Goal: Task Accomplishment & Management: Complete application form

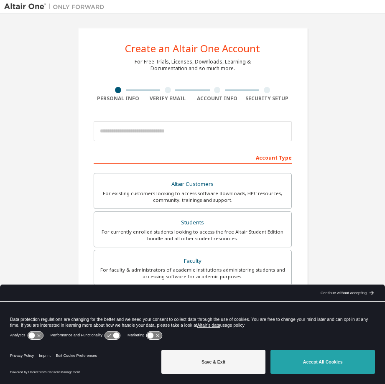
click at [337, 368] on button "Accept All Cookies" at bounding box center [322, 362] width 104 height 24
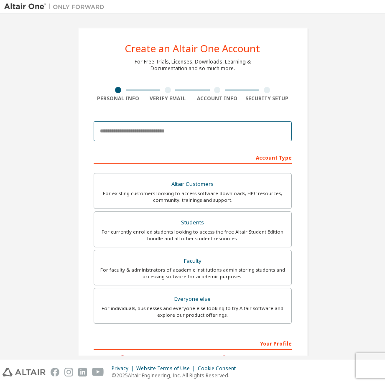
click at [218, 135] on input "email" at bounding box center [193, 131] width 198 height 20
type input "**********"
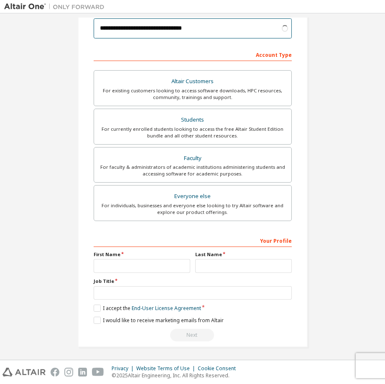
scroll to position [104, 0]
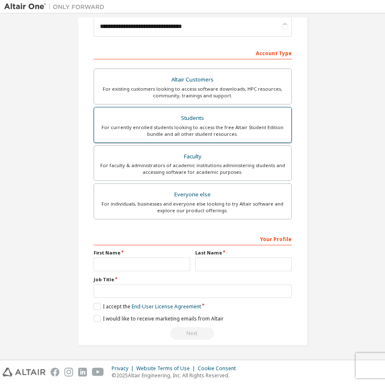
click at [220, 133] on div "For currently enrolled students looking to access the free Altair Student Editi…" at bounding box center [192, 130] width 187 height 13
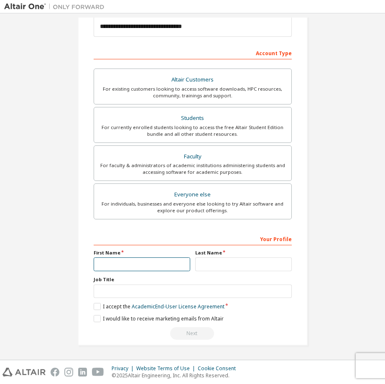
click at [106, 263] on input "text" at bounding box center [142, 264] width 96 height 14
type input "*****"
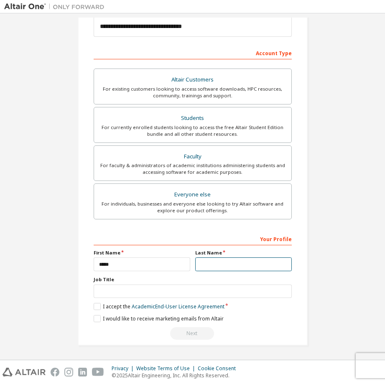
click at [215, 261] on input "text" at bounding box center [243, 264] width 96 height 14
type input "****"
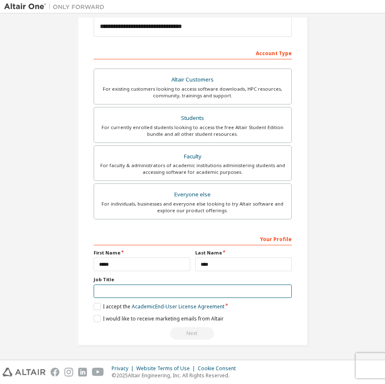
click at [154, 292] on input "text" at bounding box center [193, 291] width 198 height 14
click at [94, 309] on label "I accept the Academic End-User License Agreement" at bounding box center [159, 306] width 131 height 7
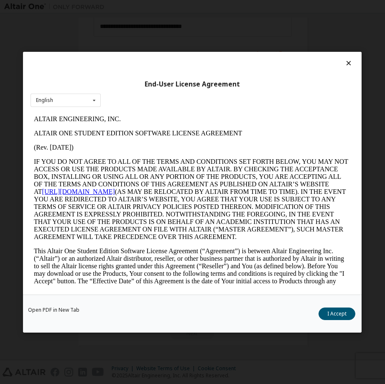
scroll to position [0, 0]
click at [326, 312] on button "I Accept" at bounding box center [337, 313] width 37 height 13
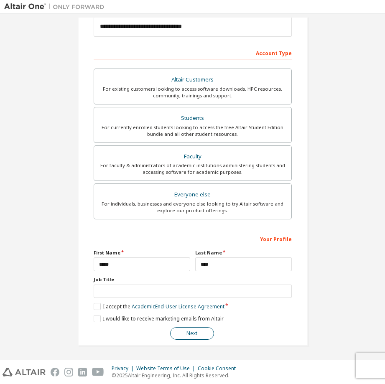
click at [187, 334] on button "Next" at bounding box center [192, 333] width 44 height 13
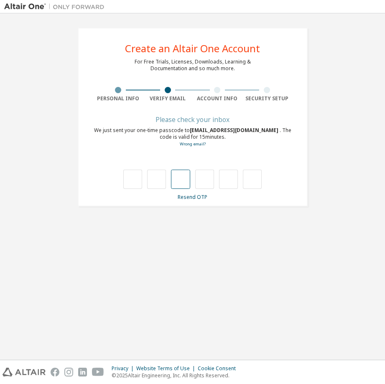
type input "*"
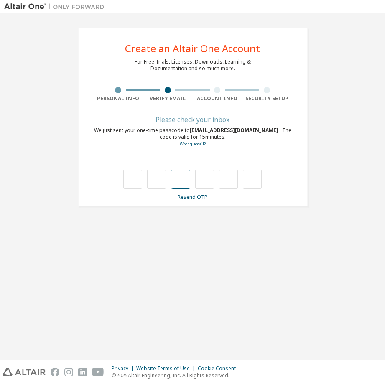
type input "*"
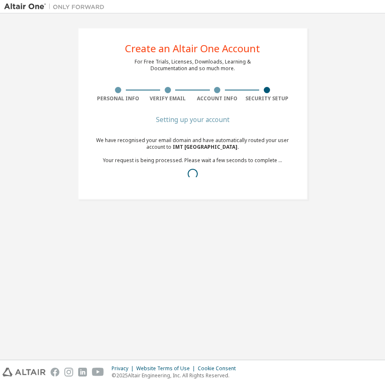
click at [204, 185] on div "Setting up your account We have recognised your email domain and have automatic…" at bounding box center [193, 155] width 198 height 77
